Goal: Use online tool/utility: Utilize a website feature to perform a specific function

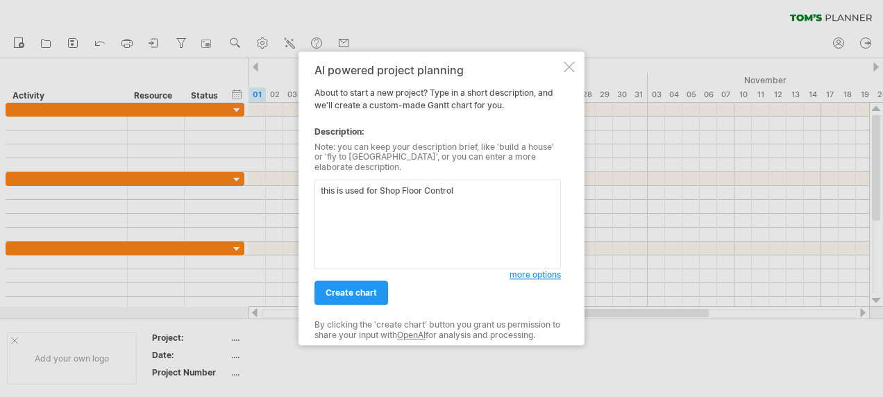
click at [481, 186] on textarea "this is used for Shop Floor Control" at bounding box center [438, 225] width 247 height 90
click at [530, 185] on textarea "this is used for Shop Floor Control (SFC) rollout" at bounding box center [438, 225] width 247 height 90
type textarea "this is used for Shop Floor Control (SFC) rollout from Oct 1st 2025 to Dec 30 2…"
click at [368, 288] on span "create chart" at bounding box center [351, 293] width 51 height 10
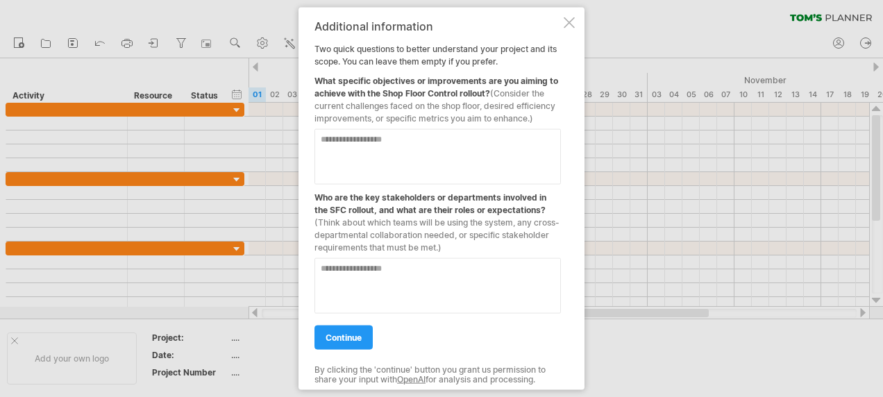
click at [451, 146] on textarea at bounding box center [438, 157] width 247 height 56
click at [528, 140] on textarea "**********" at bounding box center [438, 157] width 247 height 56
type textarea "**********"
click at [421, 271] on textarea at bounding box center [438, 286] width 247 height 56
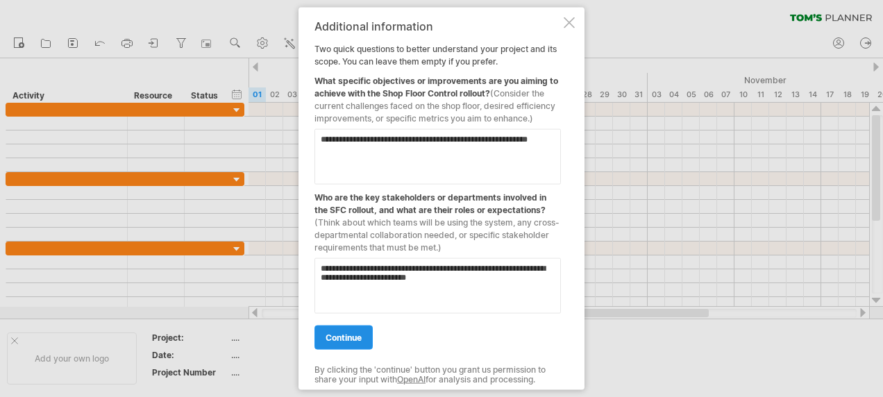
type textarea "**********"
drag, startPoint x: 356, startPoint y: 335, endPoint x: 587, endPoint y: 309, distance: 233.4
click at [357, 335] on span "continue" at bounding box center [344, 338] width 36 height 10
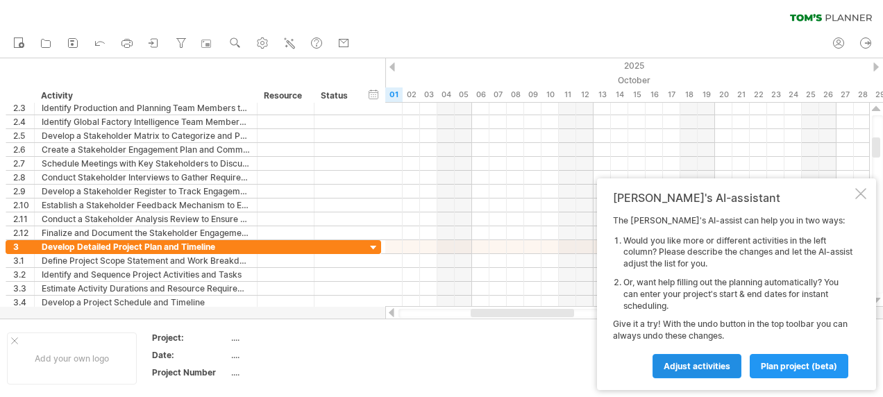
click at [701, 367] on span "Adjust activities" at bounding box center [697, 366] width 67 height 10
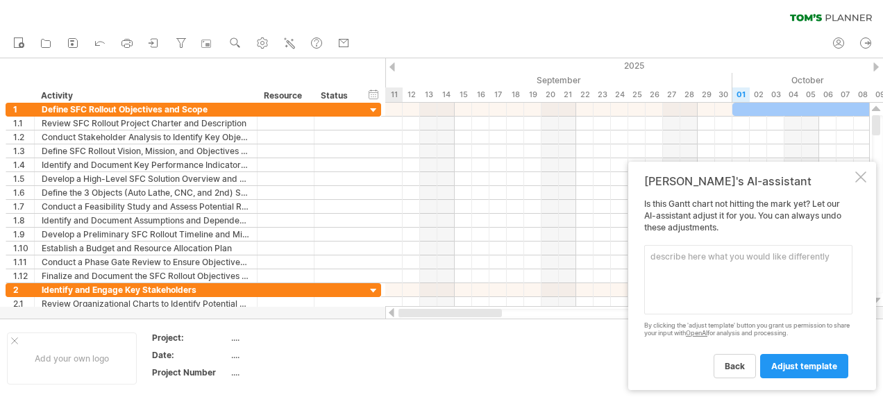
drag, startPoint x: 494, startPoint y: 315, endPoint x: 404, endPoint y: 310, distance: 90.4
click at [404, 310] on div at bounding box center [450, 313] width 103 height 8
click at [407, 315] on div at bounding box center [628, 313] width 458 height 9
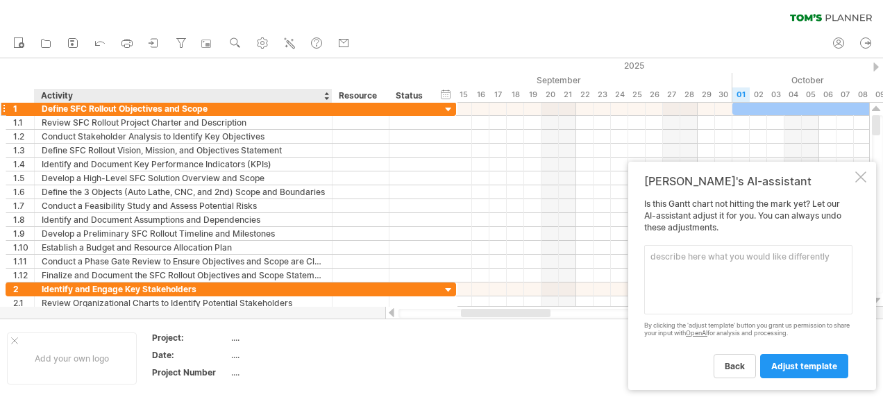
drag, startPoint x: 256, startPoint y: 93, endPoint x: 331, endPoint y: 104, distance: 75.8
click at [331, 104] on div "Trying to reach plan.tomsplanner.com Connected again... 0% clear filter new 1" at bounding box center [441, 198] width 883 height 397
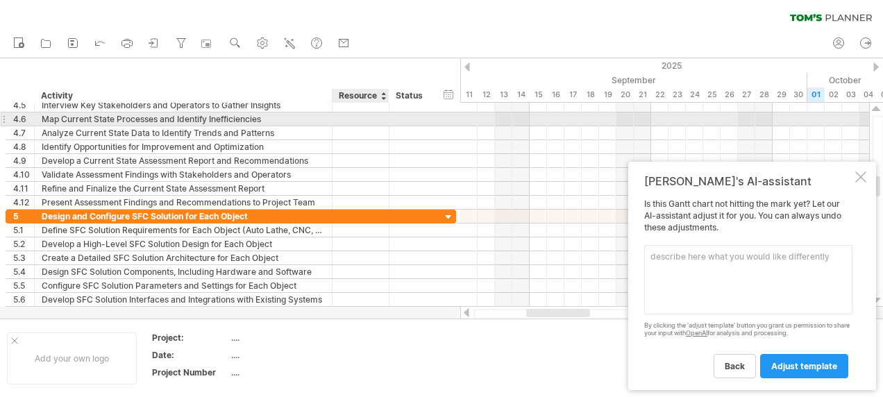
click at [368, 118] on div at bounding box center [361, 118] width 42 height 13
click at [373, 119] on input "text" at bounding box center [361, 118] width 42 height 13
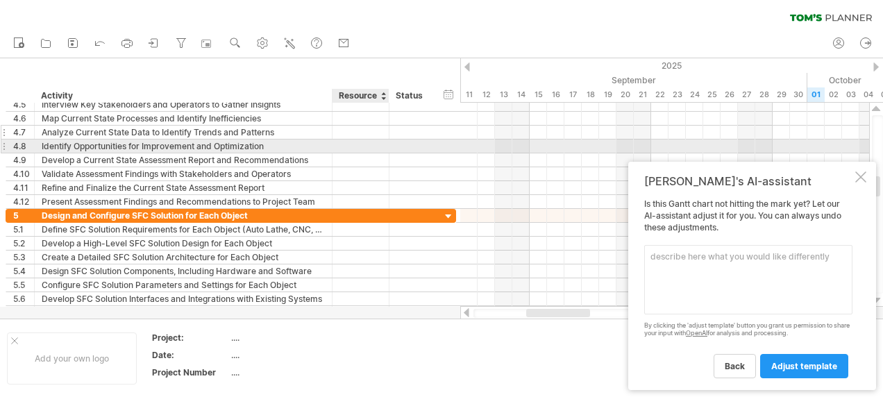
drag, startPoint x: 372, startPoint y: 140, endPoint x: 417, endPoint y: 134, distance: 44.9
click at [373, 140] on div at bounding box center [361, 146] width 42 height 13
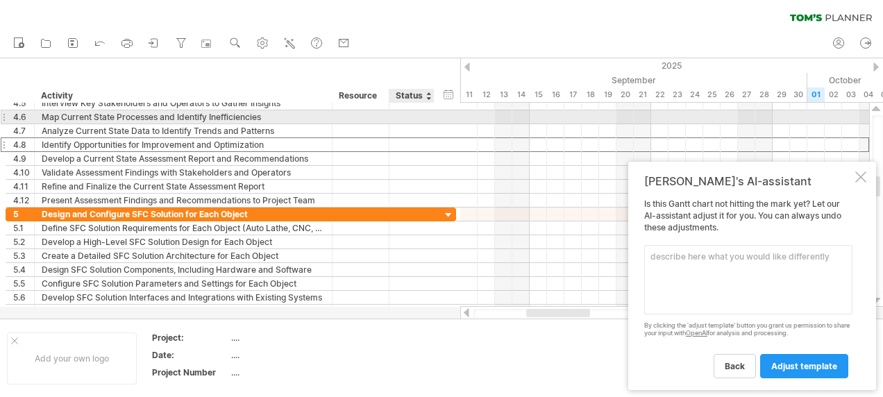
click at [422, 115] on div at bounding box center [411, 116] width 31 height 13
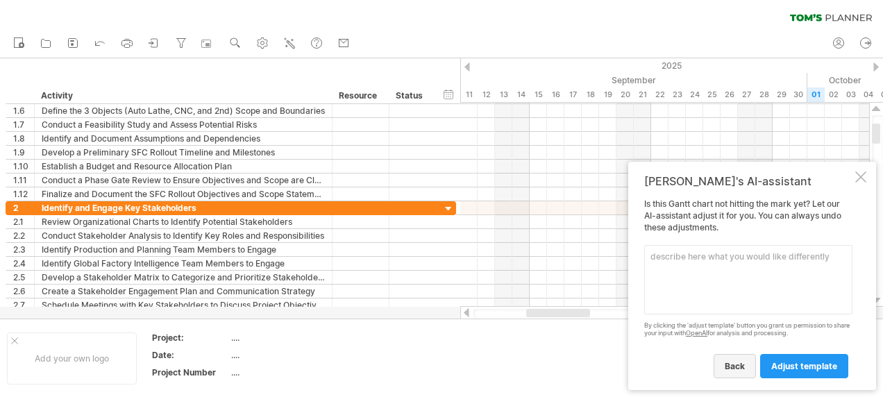
click at [735, 365] on span "back" at bounding box center [735, 366] width 20 height 10
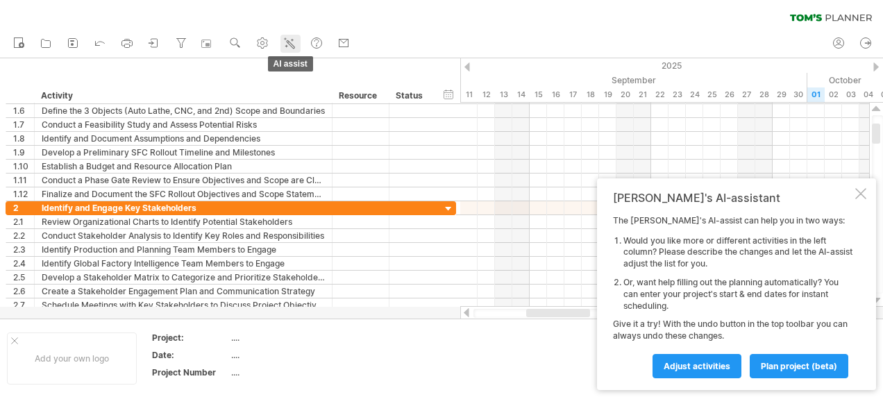
click at [289, 43] on line at bounding box center [287, 42] width 1 height 1
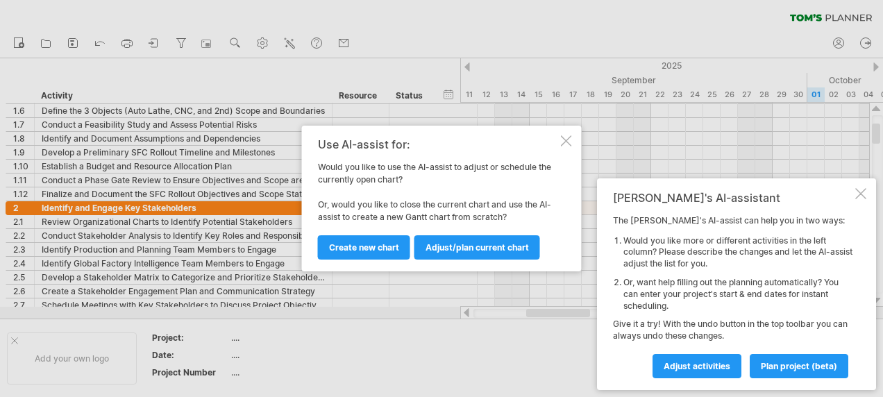
drag, startPoint x: 468, startPoint y: 247, endPoint x: 471, endPoint y: 237, distance: 11.0
click at [468, 247] on span "Adjust/plan current chart" at bounding box center [477, 247] width 103 height 10
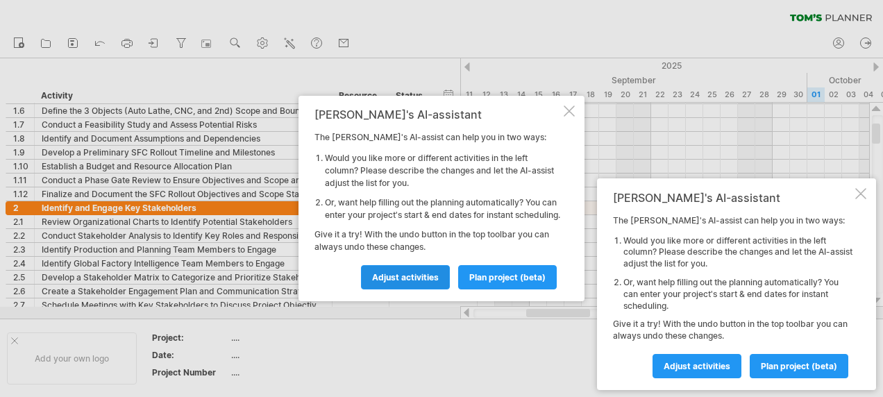
click at [422, 280] on span "Adjust activities" at bounding box center [405, 277] width 67 height 10
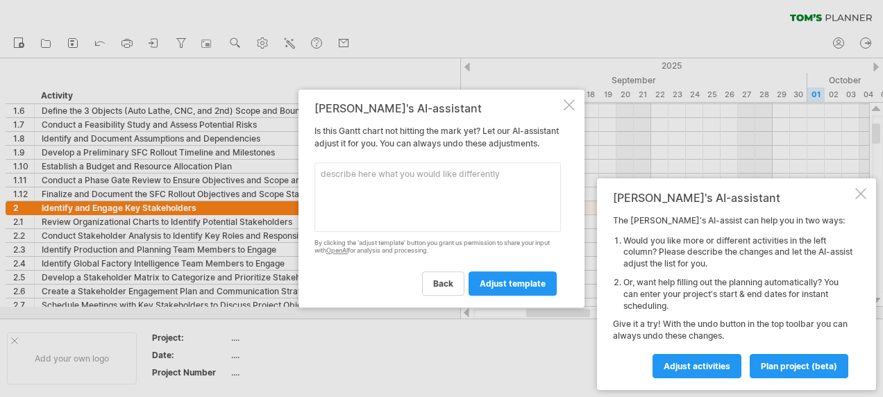
click at [412, 189] on textarea at bounding box center [438, 196] width 247 height 69
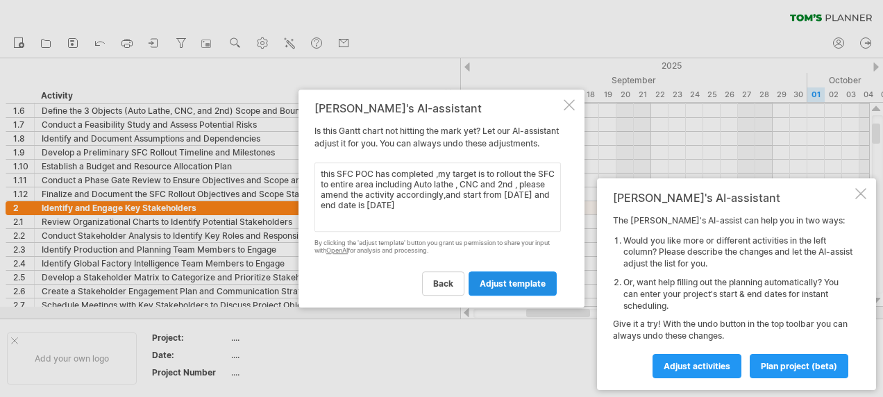
type textarea "this SFC POC has completed ,my target is to rollout the SFC to entire area incl…"
click at [507, 289] on span "adjust template" at bounding box center [513, 283] width 66 height 10
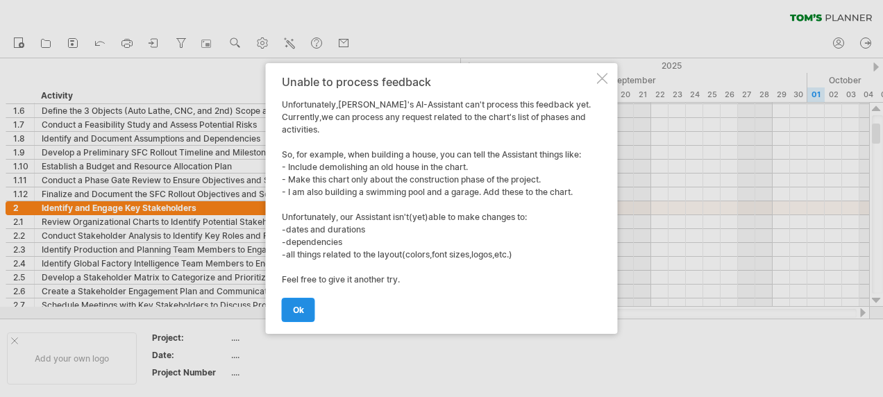
click at [296, 308] on span "ok" at bounding box center [298, 310] width 11 height 10
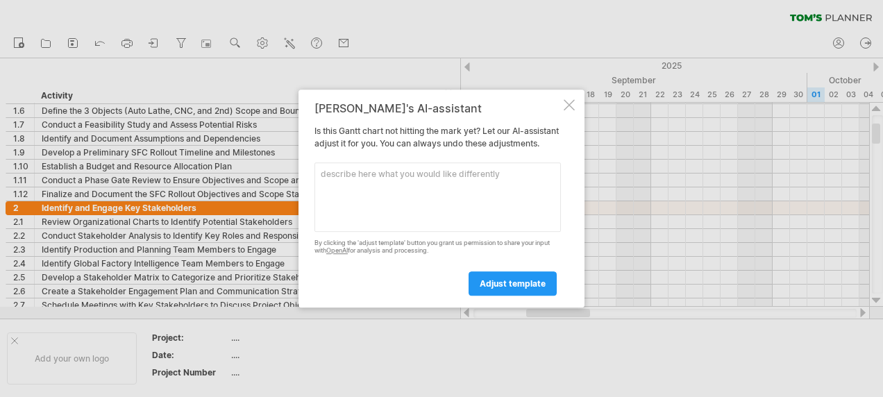
click at [571, 99] on div at bounding box center [569, 104] width 11 height 11
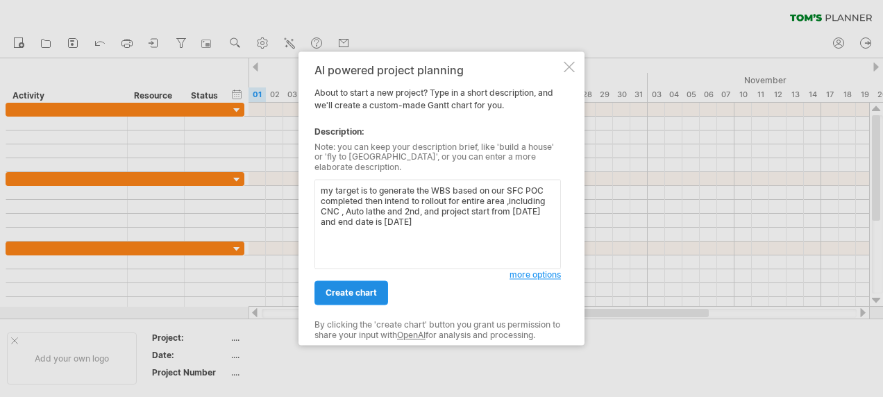
type textarea "my target is to generate the WBS based on our SFC POC completed then intend to …"
click at [362, 290] on span "create chart" at bounding box center [351, 293] width 51 height 10
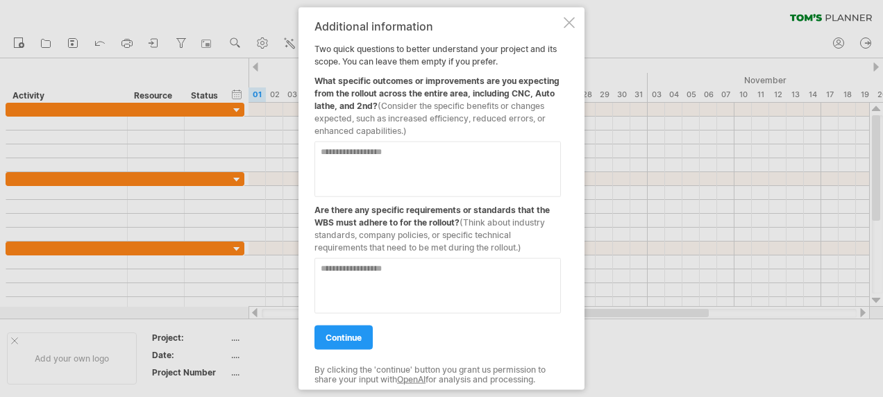
click at [404, 167] on textarea at bounding box center [438, 170] width 247 height 56
drag, startPoint x: 374, startPoint y: 151, endPoint x: 281, endPoint y: 167, distance: 94.3
click at [269, 151] on div "Trying to reach [DOMAIN_NAME] Connected again... 0% clear filter new" at bounding box center [441, 198] width 883 height 397
paste textarea "**********"
click at [528, 154] on textarea "**********" at bounding box center [438, 170] width 247 height 56
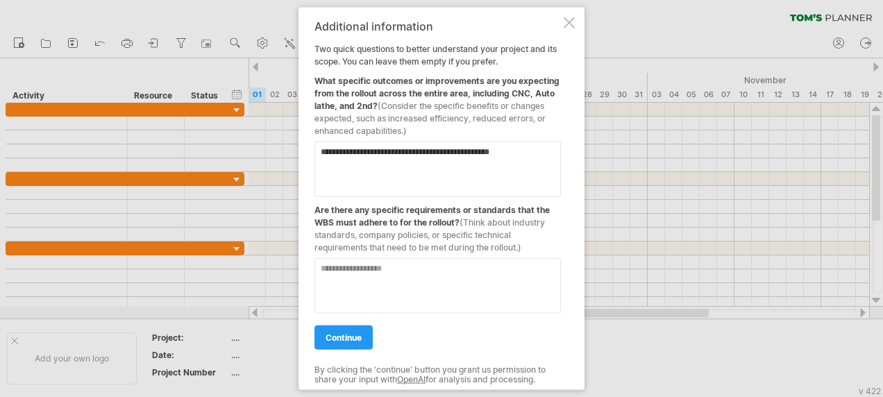
paste textarea "**********"
drag, startPoint x: 508, startPoint y: 153, endPoint x: 303, endPoint y: 157, distance: 205.6
click at [303, 157] on div "**********" at bounding box center [442, 199] width 286 height 383
paste textarea
drag, startPoint x: 539, startPoint y: 154, endPoint x: 550, endPoint y: 154, distance: 11.1
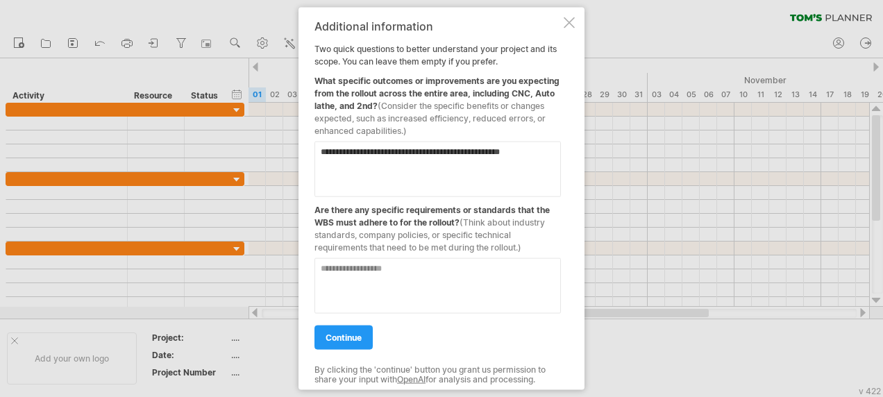
click at [539, 154] on textarea "**********" at bounding box center [438, 170] width 247 height 56
paste textarea "**********"
type textarea "**********"
click at [353, 335] on span "continue" at bounding box center [344, 338] width 36 height 10
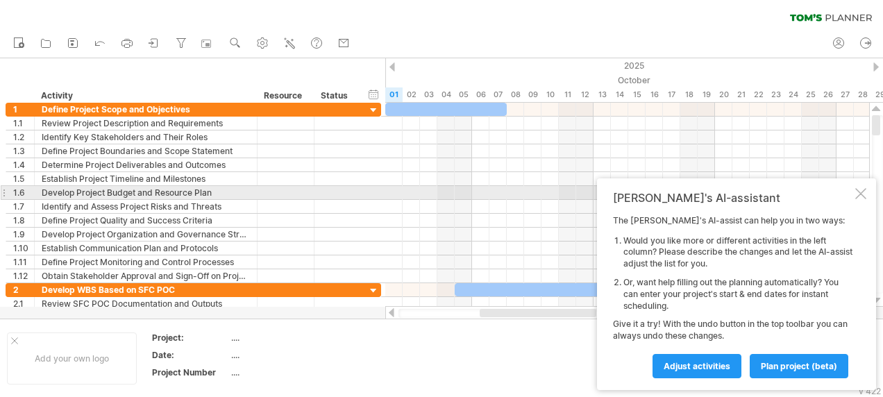
drag, startPoint x: 857, startPoint y: 190, endPoint x: 851, endPoint y: 199, distance: 10.6
click at [857, 190] on div at bounding box center [860, 193] width 11 height 11
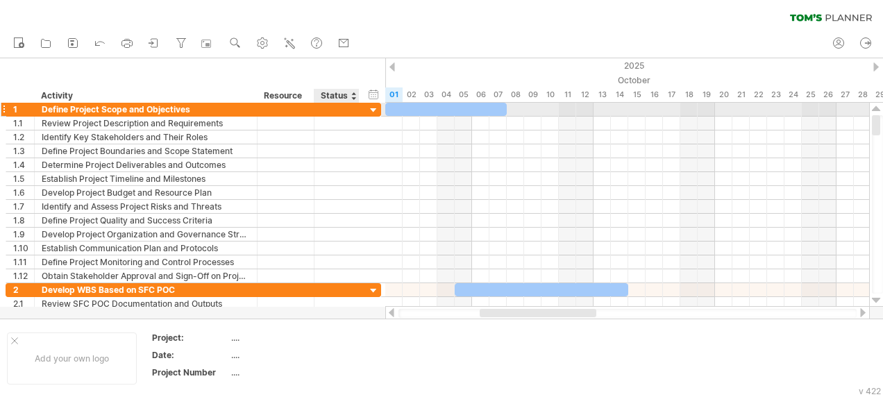
click at [371, 109] on div at bounding box center [373, 110] width 13 height 13
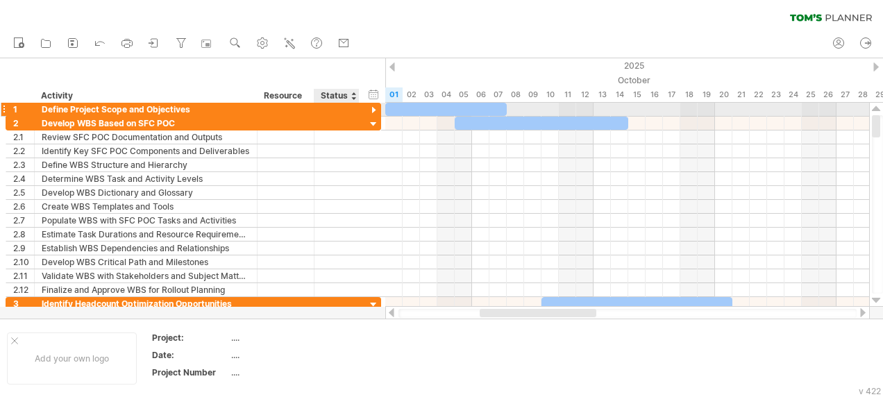
click at [371, 110] on div at bounding box center [373, 110] width 13 height 13
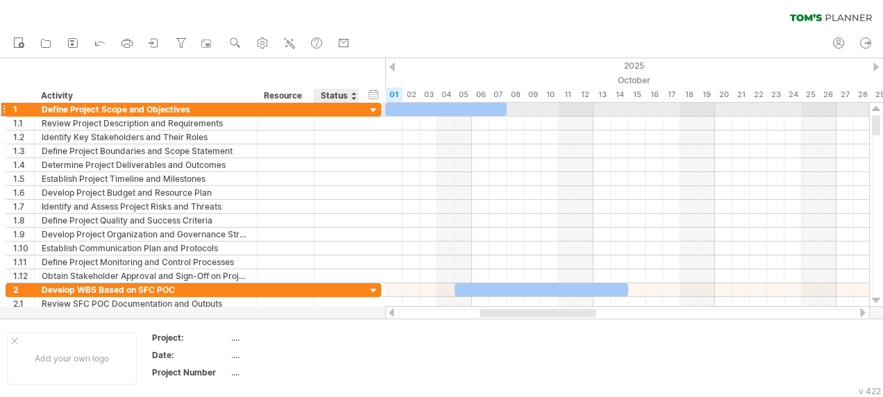
click at [371, 110] on div at bounding box center [373, 110] width 13 height 13
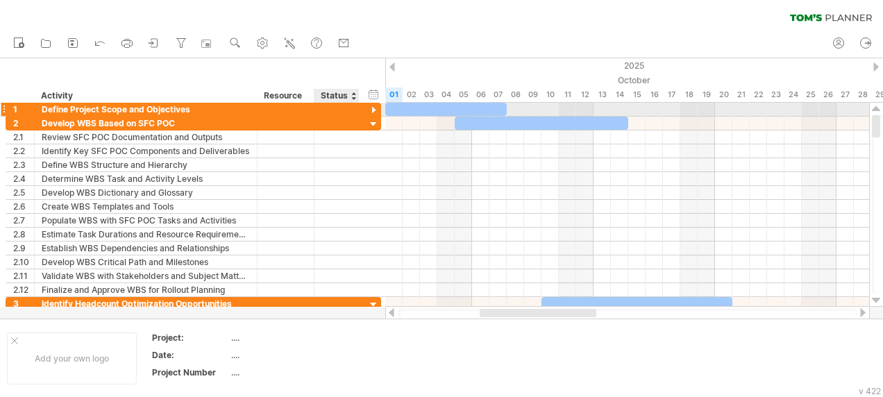
click at [371, 110] on div at bounding box center [373, 110] width 13 height 13
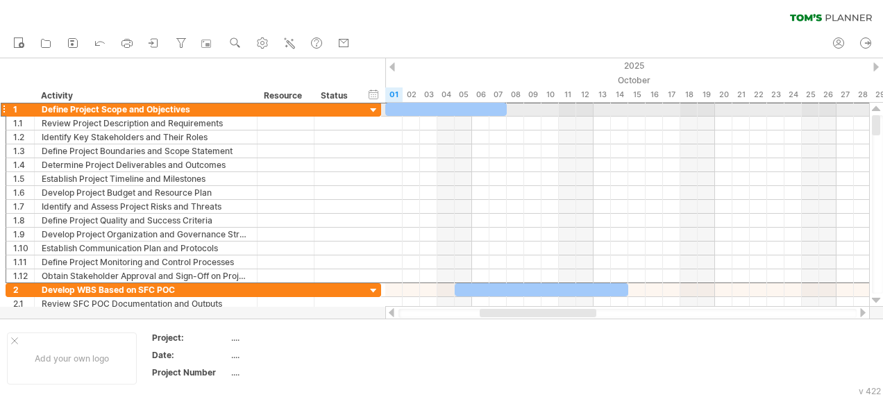
click at [8, 108] on div "1" at bounding box center [20, 109] width 28 height 13
click at [5, 108] on div at bounding box center [4, 109] width 6 height 15
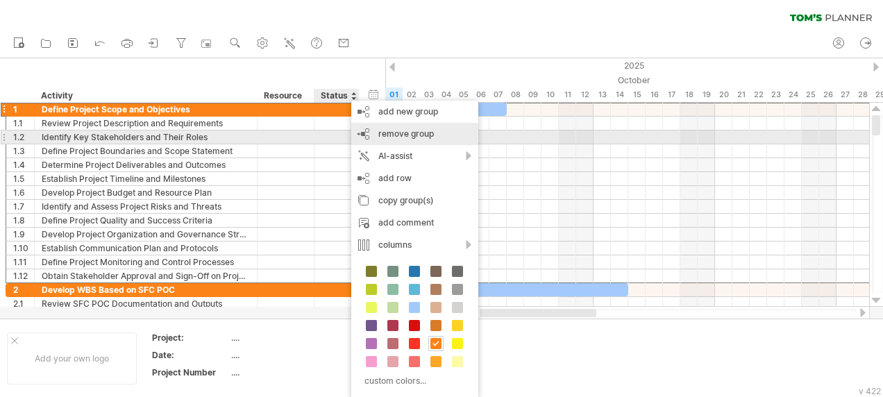
click at [403, 131] on span "remove group" at bounding box center [406, 133] width 56 height 10
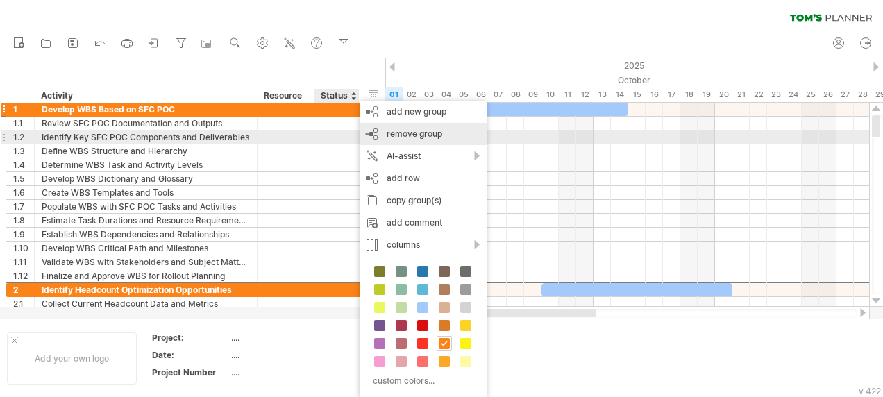
click at [389, 135] on span "remove group" at bounding box center [415, 133] width 56 height 10
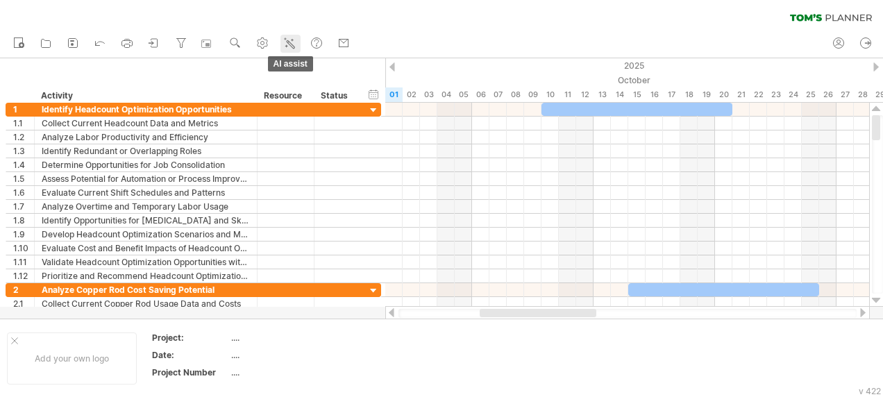
click at [290, 40] on icon at bounding box center [290, 43] width 14 height 14
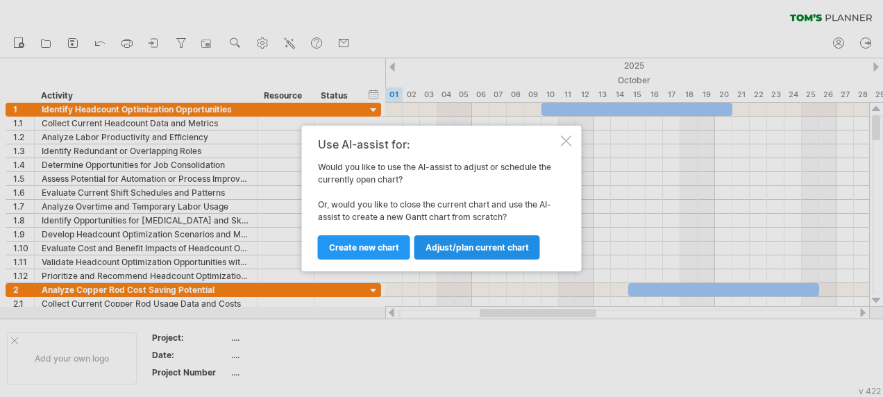
click at [505, 247] on span "Adjust/plan current chart" at bounding box center [477, 247] width 103 height 10
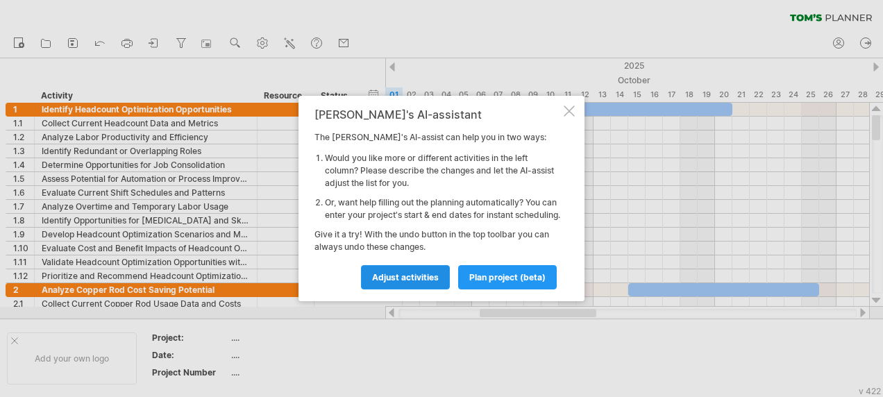
click at [421, 280] on span "Adjust activities" at bounding box center [405, 277] width 67 height 10
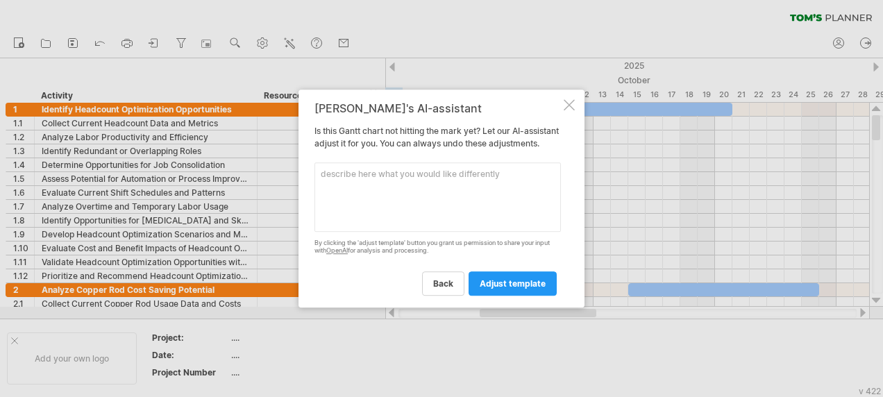
click at [458, 192] on textarea at bounding box center [438, 196] width 247 height 69
click at [435, 183] on textarea at bounding box center [438, 196] width 247 height 69
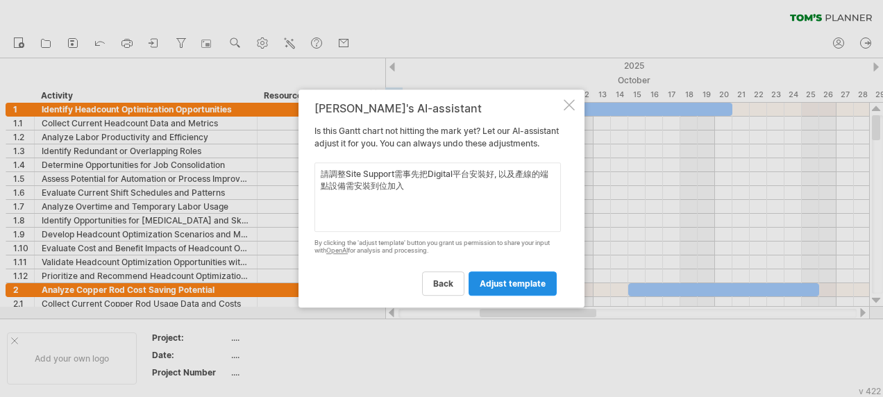
type textarea "請調整Site Support需事先把Digital平台安裝好, 以及產線的端點設備需安裝到位加入"
click at [509, 288] on span "adjust template" at bounding box center [513, 283] width 66 height 10
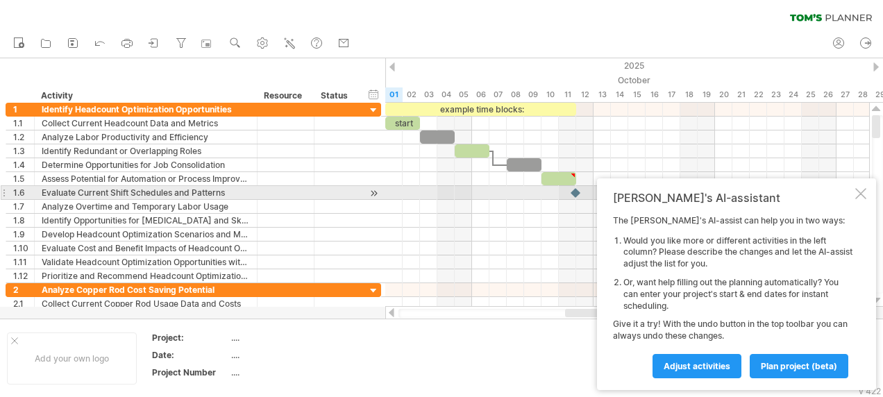
click at [860, 196] on div at bounding box center [860, 193] width 11 height 11
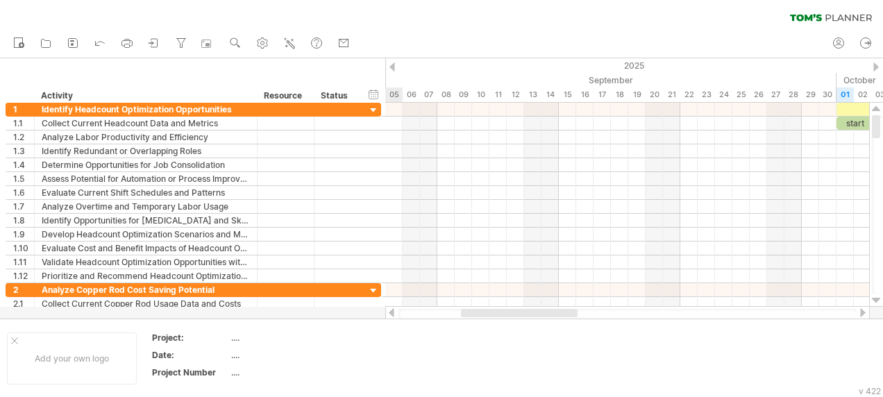
drag, startPoint x: 600, startPoint y: 312, endPoint x: 496, endPoint y: 308, distance: 104.2
click at [496, 308] on div at bounding box center [627, 313] width 485 height 14
